Goal: Task Accomplishment & Management: Use online tool/utility

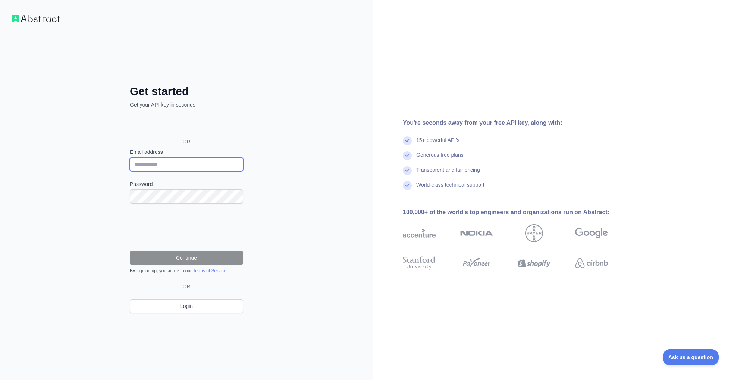
click at [191, 164] on input "Email address" at bounding box center [186, 164] width 113 height 14
type input "**********"
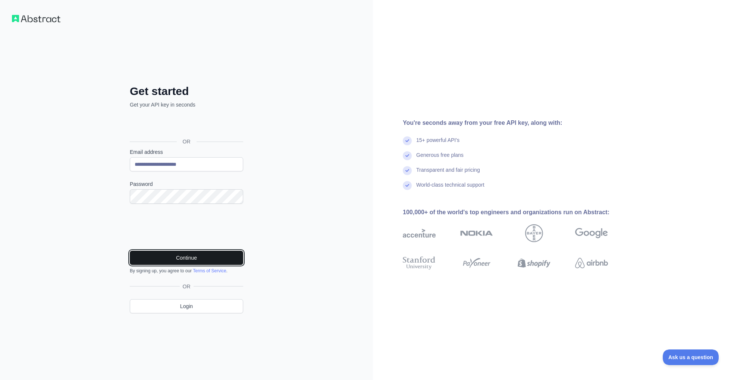
click at [220, 254] on button "Continue" at bounding box center [186, 258] width 113 height 14
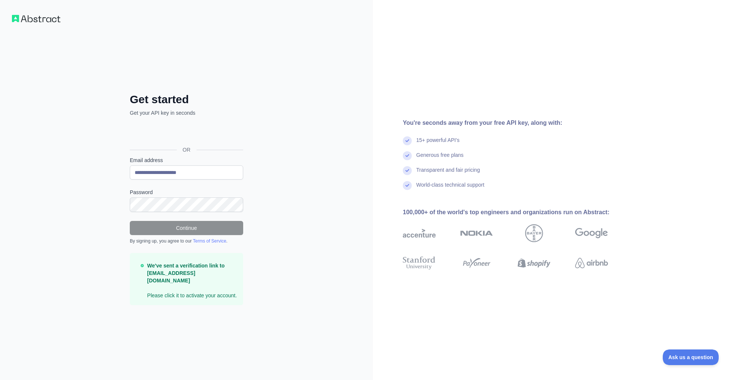
click at [181, 293] on p "We've sent a verification link to [EMAIL_ADDRESS][DOMAIN_NAME] Please click it …" at bounding box center [192, 280] width 90 height 37
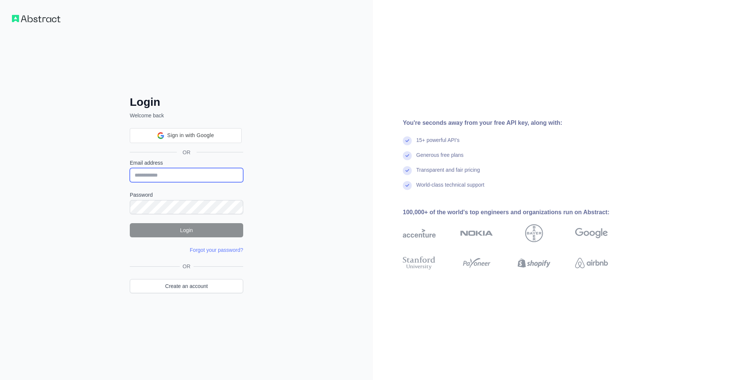
click at [191, 172] on input "Email address" at bounding box center [186, 175] width 113 height 14
type input "**********"
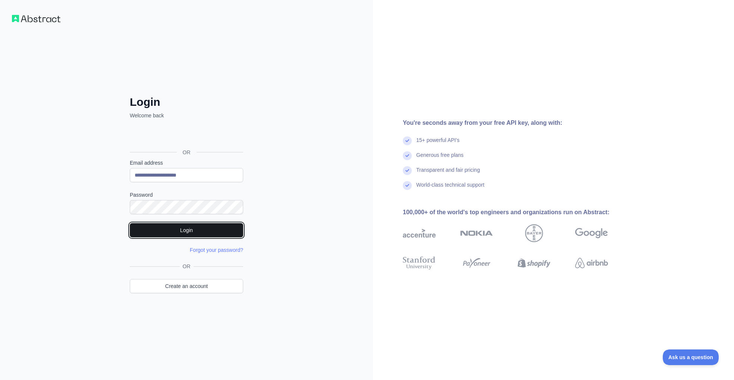
click at [176, 232] on button "Login" at bounding box center [186, 230] width 113 height 14
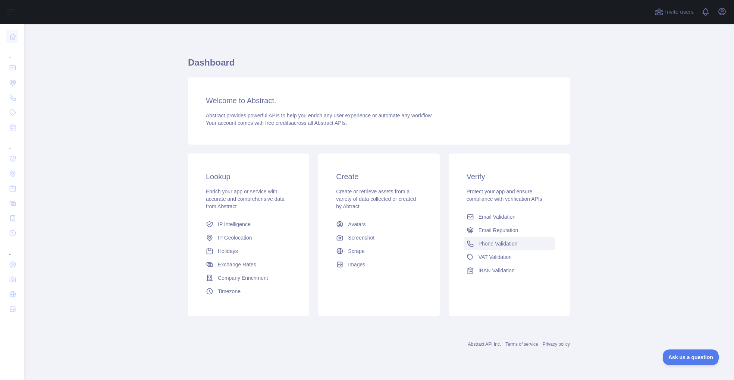
click at [506, 244] on span "Phone Validation" at bounding box center [497, 243] width 39 height 7
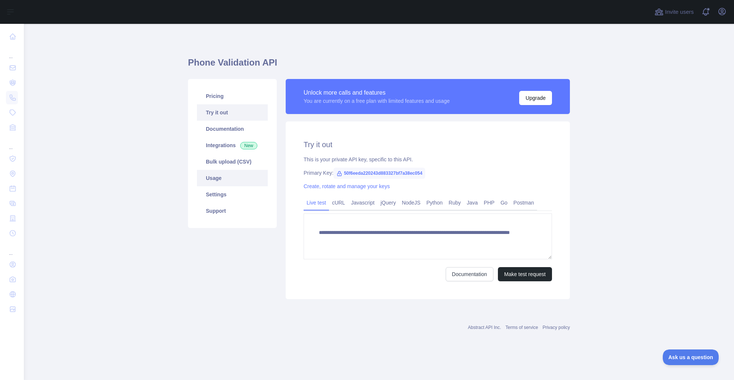
click at [234, 180] on link "Usage" at bounding box center [232, 178] width 71 height 16
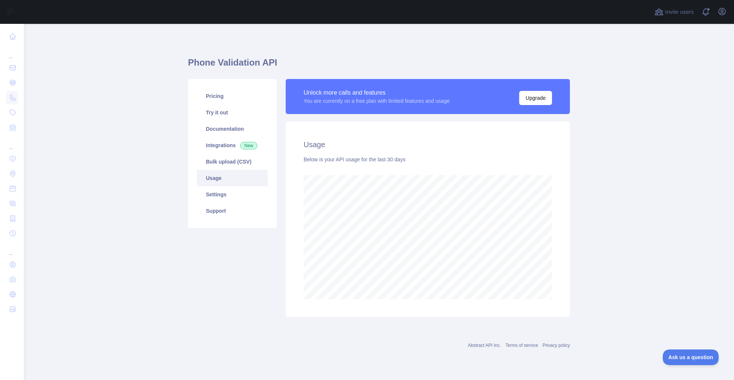
scroll to position [357, 710]
click at [230, 160] on link "Bulk upload (CSV)" at bounding box center [232, 162] width 71 height 16
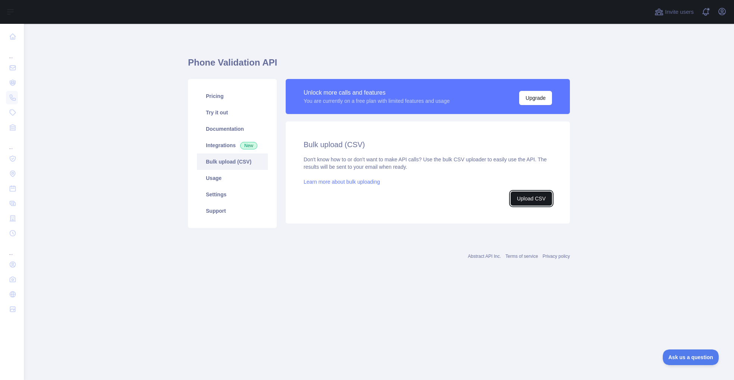
click at [536, 197] on button "Upload CSV" at bounding box center [530, 199] width 41 height 14
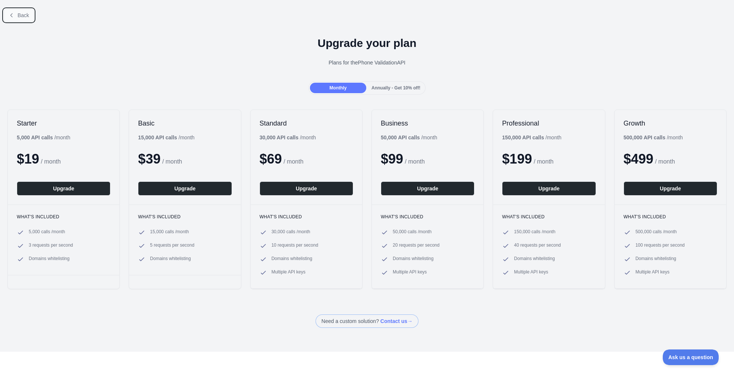
click at [16, 15] on button "Back" at bounding box center [19, 15] width 30 height 13
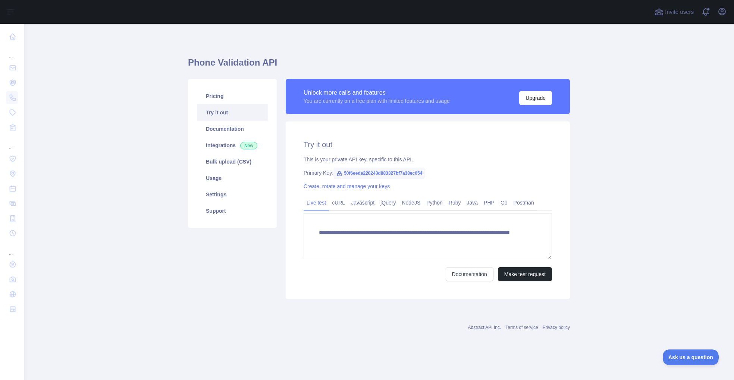
click at [240, 114] on link "Try it out" at bounding box center [232, 112] width 71 height 16
click at [434, 204] on link "Python" at bounding box center [434, 203] width 22 height 12
